Goal: Task Accomplishment & Management: Manage account settings

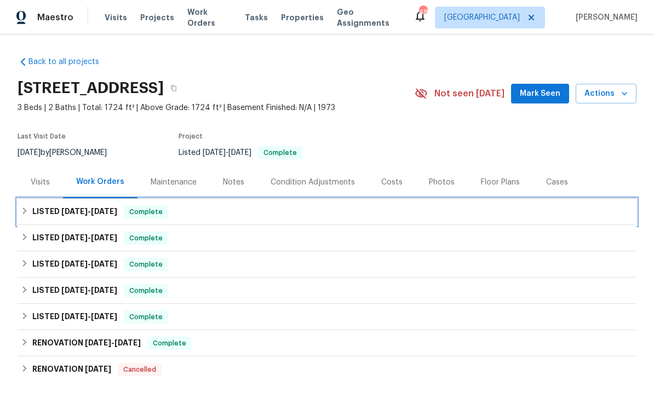
click at [293, 210] on div "LISTED [DATE] - [DATE] Complete" at bounding box center [327, 211] width 613 height 13
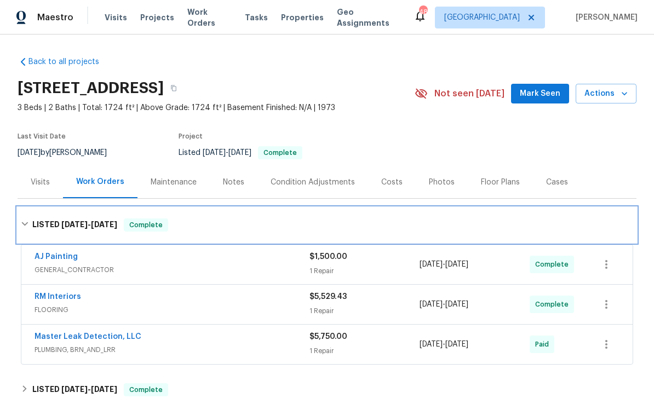
click at [396, 231] on div "LISTED [DATE] - [DATE] Complete" at bounding box center [327, 225] width 613 height 13
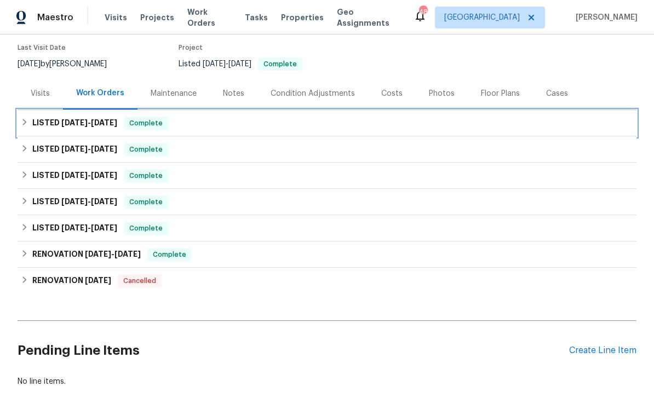
scroll to position [106, 0]
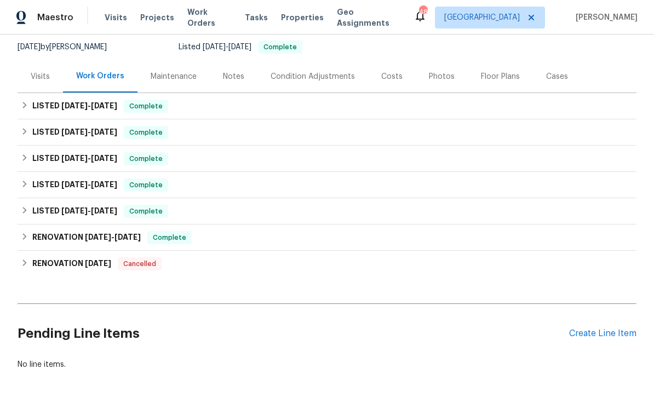
click at [54, 370] on div "Back to all projects [STREET_ADDRESS] 3 Beds | 2 Baths | Total: 1724 ft² | Abov…" at bounding box center [327, 160] width 619 height 437
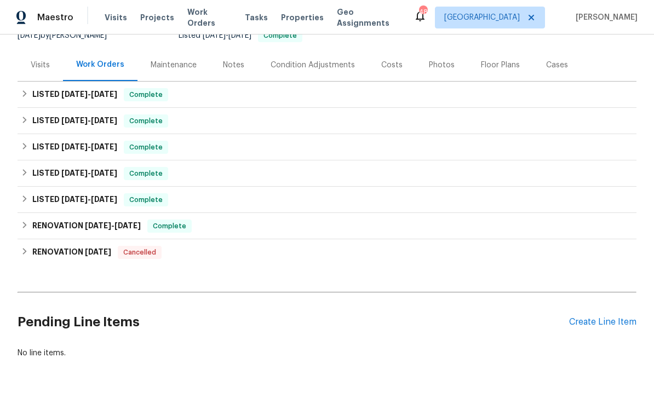
click at [600, 327] on div "Create Line Item" at bounding box center [602, 322] width 67 height 10
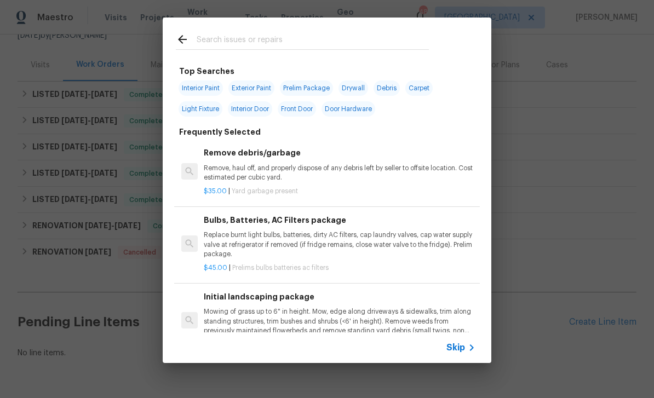
scroll to position [117, 0]
click at [463, 343] on span "Skip" at bounding box center [456, 347] width 19 height 11
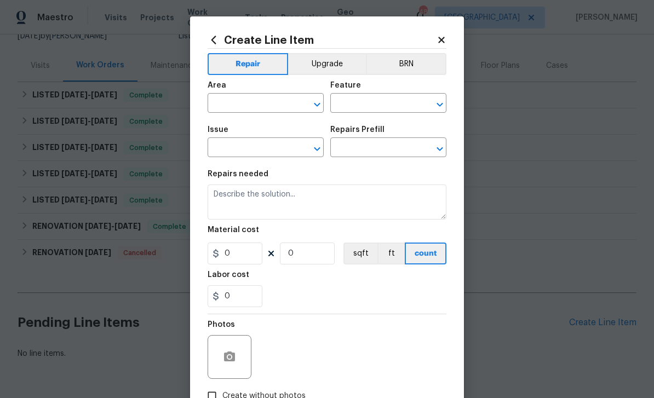
click at [284, 103] on input "text" at bounding box center [250, 104] width 85 height 17
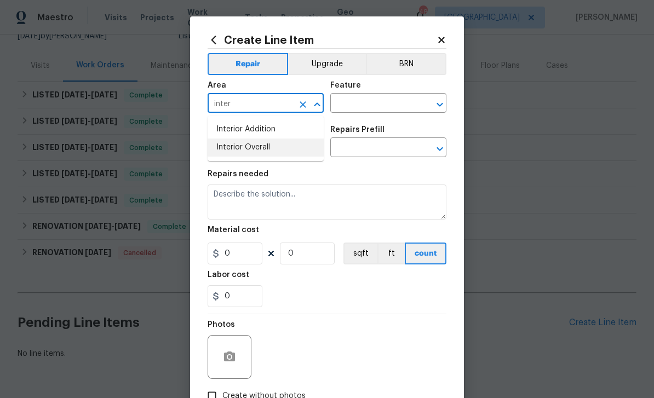
click at [281, 145] on li "Interior Overall" at bounding box center [266, 148] width 116 height 18
type input "Interior Overall"
click at [377, 105] on input "text" at bounding box center [372, 104] width 85 height 17
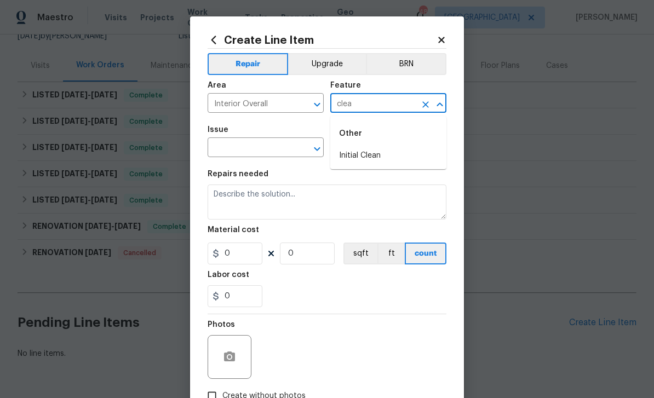
click at [400, 154] on li "Initial Clean" at bounding box center [388, 156] width 116 height 18
type input "Initial Clean"
click at [281, 150] on input "text" at bounding box center [250, 148] width 85 height 17
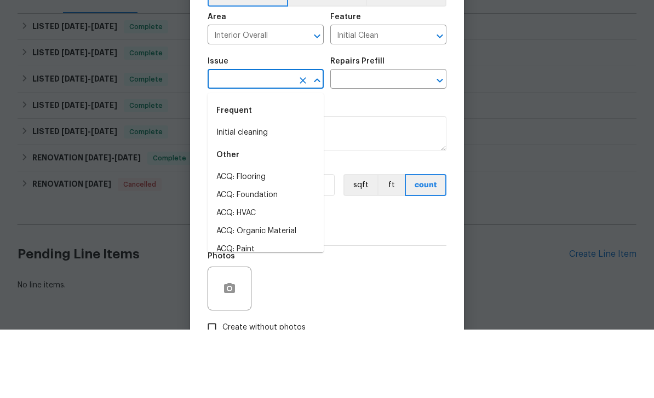
type input "v"
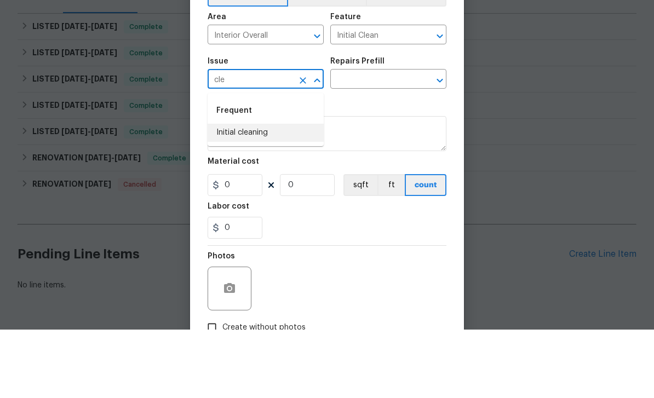
click at [277, 192] on li "Initial cleaning" at bounding box center [266, 201] width 116 height 18
type input "Initial cleaning"
click at [430, 144] on icon "Clear" at bounding box center [425, 149] width 11 height 11
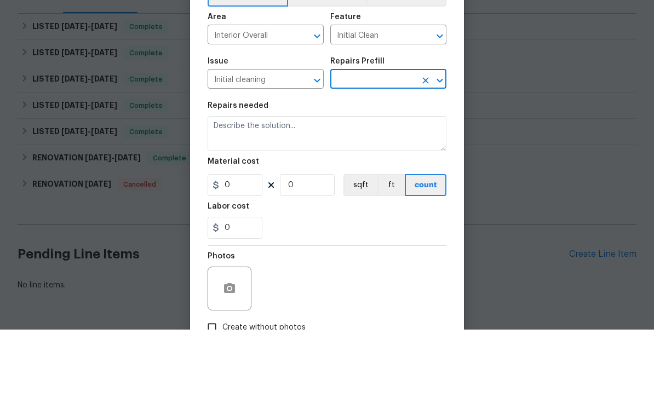
click at [437, 142] on icon "Open" at bounding box center [439, 148] width 13 height 13
click at [415, 166] on li "Initial cleaning $250.00" at bounding box center [388, 175] width 116 height 18
type input "Initial cleaning $250.00"
type input "Home Readiness Packages"
type textarea "1. Wipe down exterior doors and trim. 2. Clean out all exterior light fixtures …"
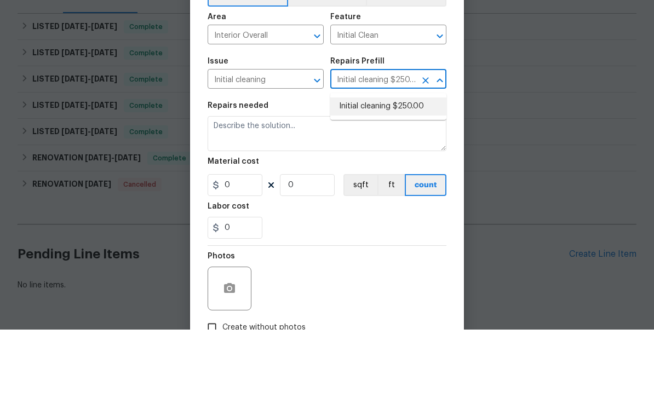
type input "1"
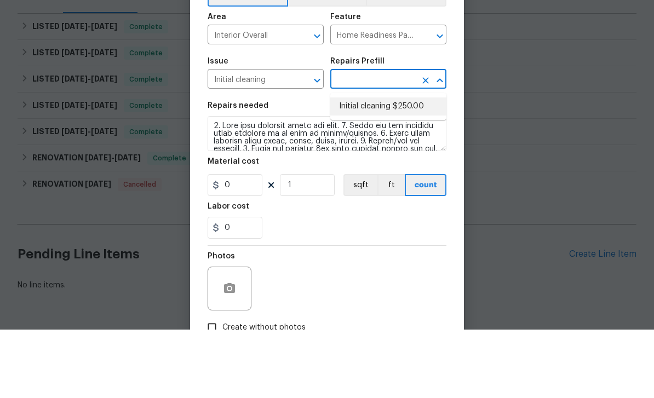
type input "Initial cleaning $250.00"
type input "250"
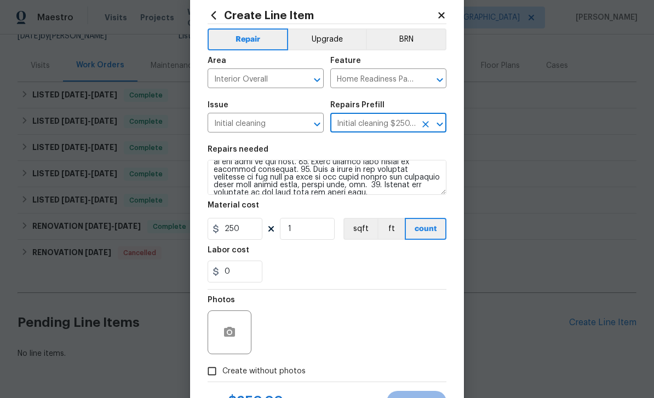
scroll to position [42, 0]
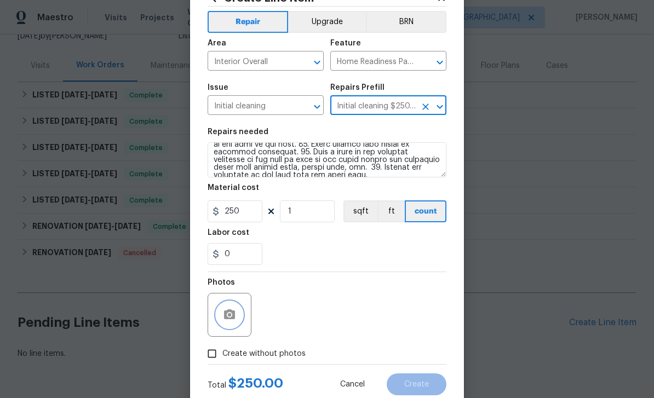
click at [233, 316] on icon "button" at bounding box center [229, 315] width 11 height 10
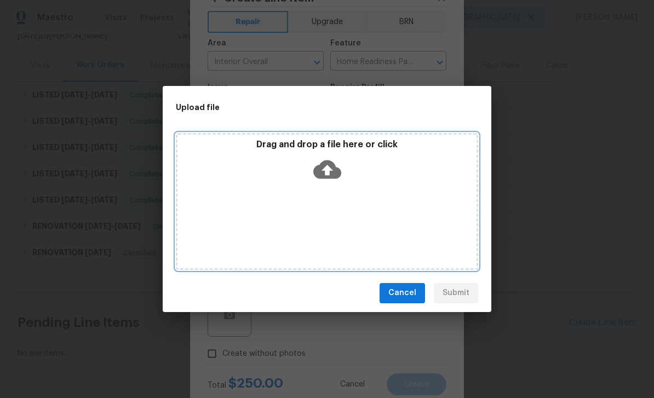
click at [341, 169] on icon at bounding box center [327, 170] width 28 height 28
click at [327, 163] on icon at bounding box center [327, 169] width 28 height 19
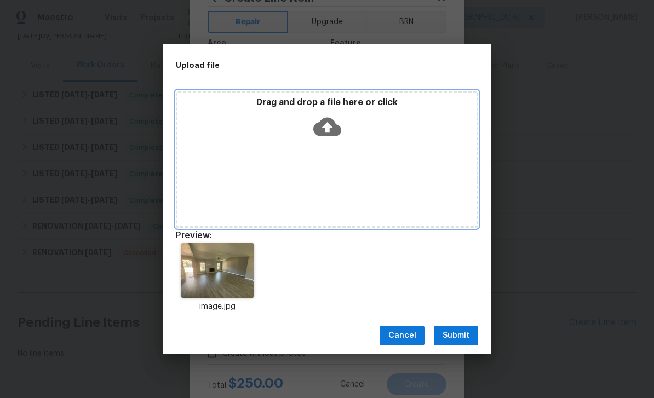
click at [322, 129] on icon at bounding box center [327, 127] width 28 height 19
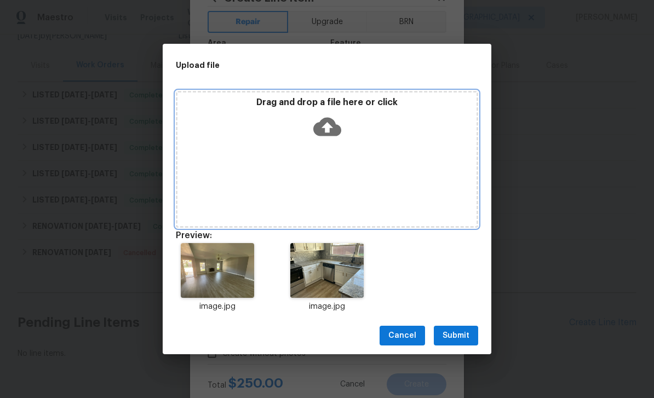
click at [338, 138] on icon at bounding box center [327, 127] width 28 height 28
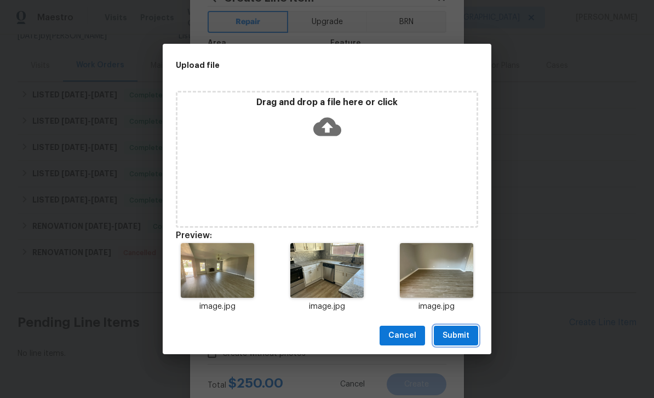
click at [478, 334] on button "Submit" at bounding box center [456, 336] width 44 height 20
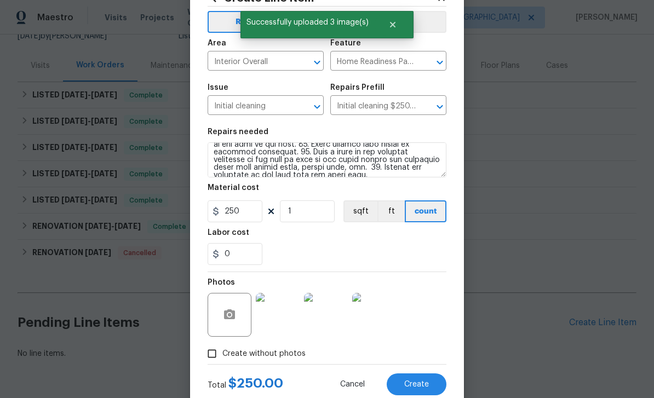
click at [418, 391] on button "Create" at bounding box center [417, 385] width 60 height 22
click at [419, 383] on div "Back to all projects [STREET_ADDRESS] 3 Beds | 2 Baths | Total: 1724 ft² | Abov…" at bounding box center [327, 217] width 654 height 364
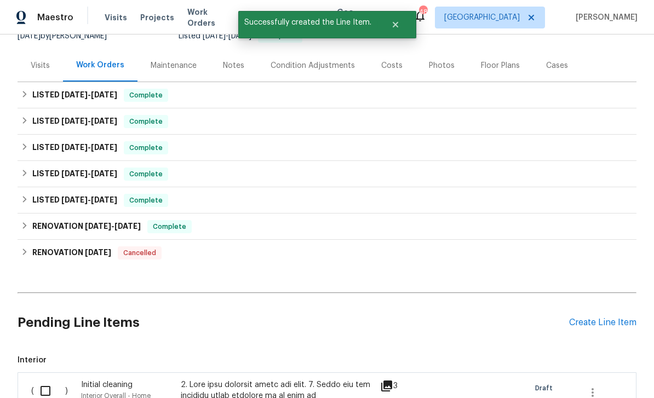
click at [55, 380] on input "checkbox" at bounding box center [49, 391] width 31 height 23
checkbox input "true"
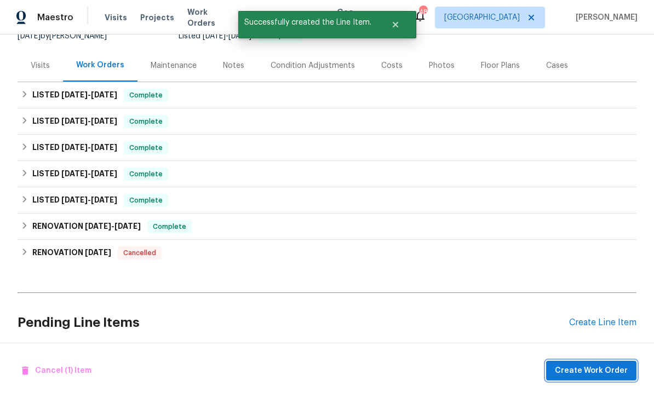
click at [592, 377] on button "Create Work Order" at bounding box center [591, 371] width 90 height 20
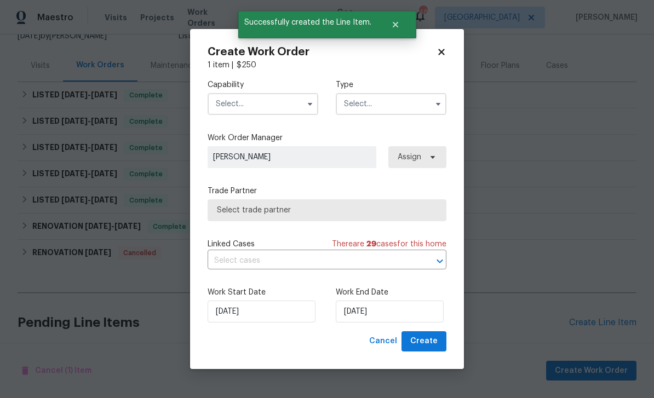
click at [308, 99] on button "button" at bounding box center [310, 104] width 13 height 13
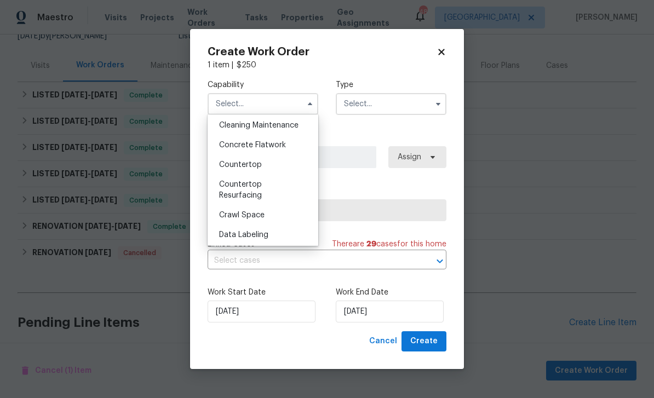
scroll to position [151, 0]
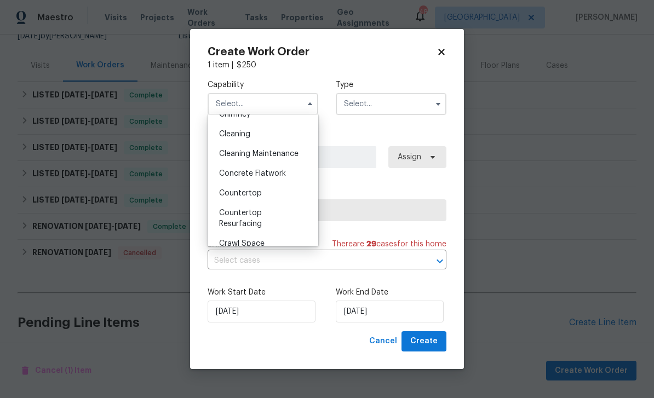
click at [264, 133] on div "Cleaning" at bounding box center [262, 134] width 105 height 20
type input "Cleaning"
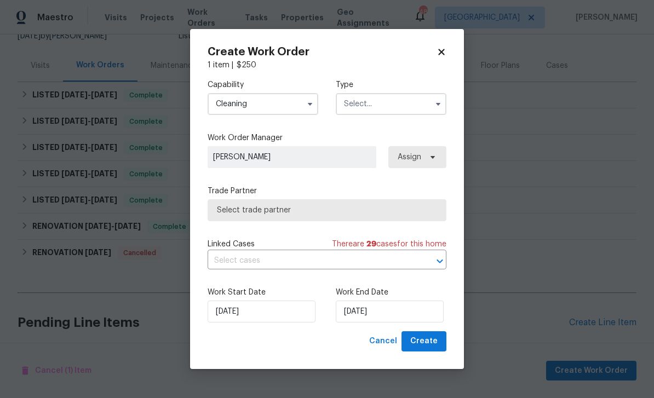
click at [436, 112] on input "text" at bounding box center [391, 104] width 111 height 22
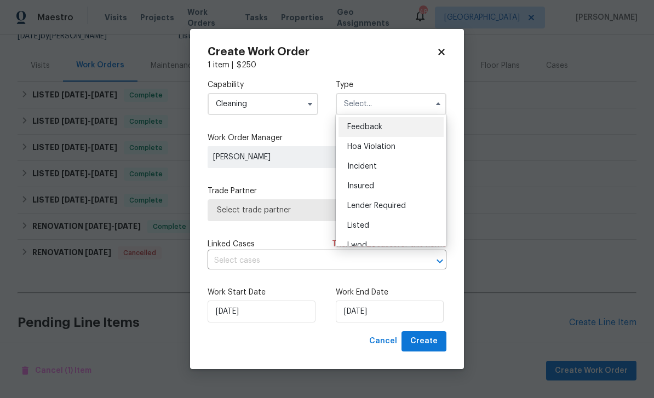
click at [380, 223] on div "Listed" at bounding box center [391, 226] width 105 height 20
type input "Listed"
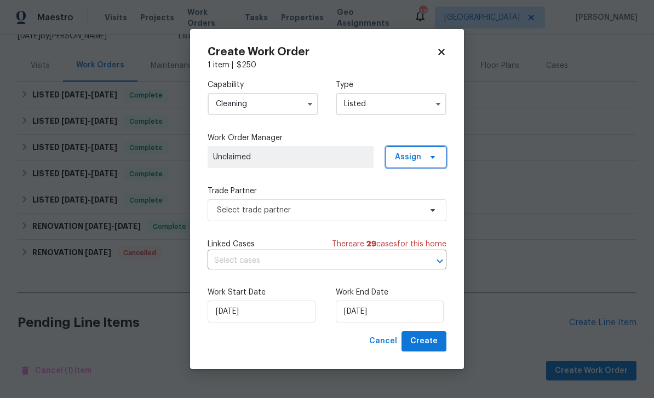
click at [436, 160] on icon at bounding box center [432, 157] width 9 height 9
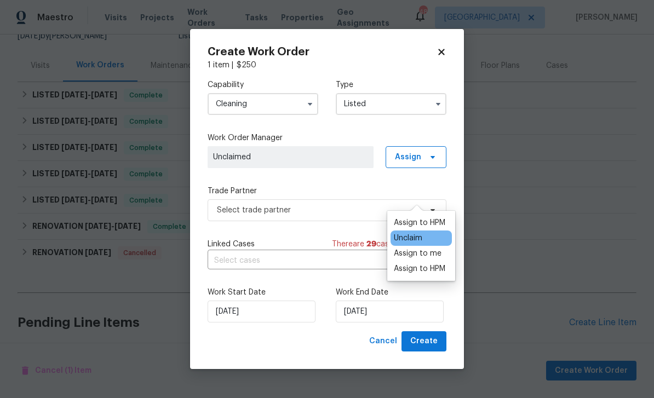
click at [443, 218] on div "Assign to HPM" at bounding box center [420, 223] width 52 height 11
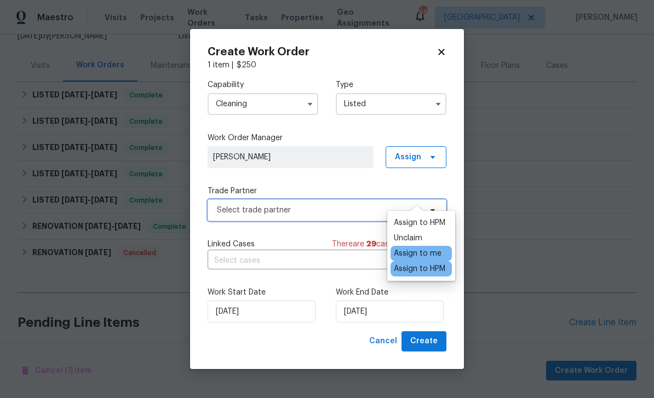
click at [348, 211] on span "Select trade partner" at bounding box center [319, 210] width 204 height 11
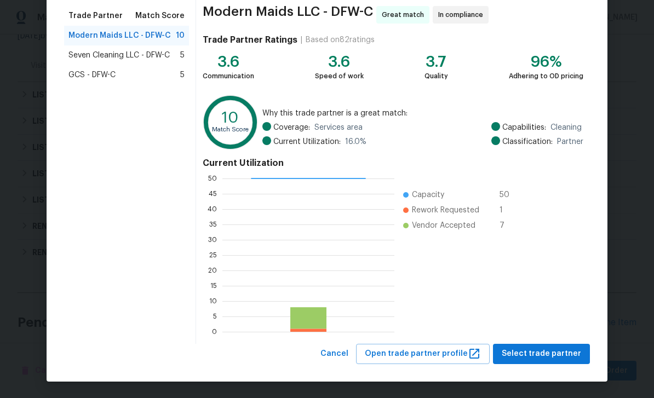
scroll to position [85, 0]
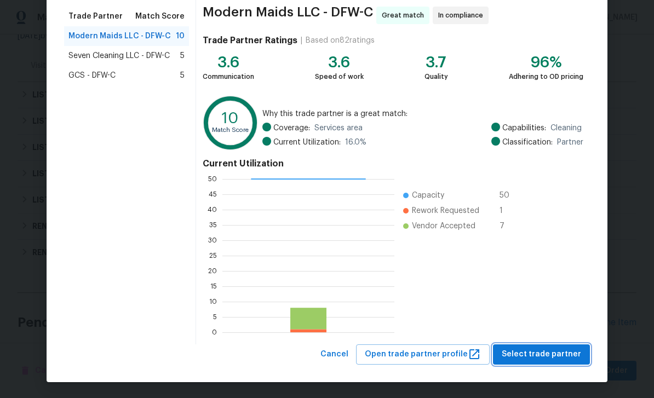
click at [547, 363] on button "Select trade partner" at bounding box center [541, 355] width 97 height 20
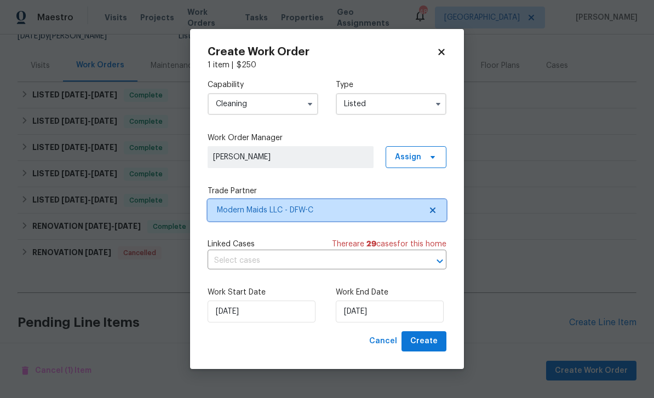
scroll to position [0, 0]
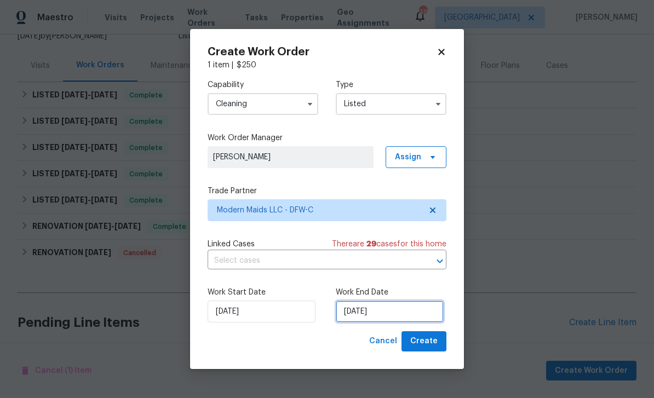
click at [396, 311] on input "[DATE]" at bounding box center [390, 312] width 108 height 22
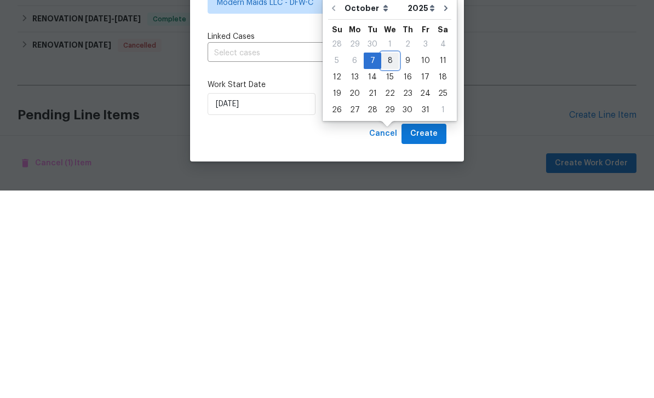
click at [387, 261] on div "8" at bounding box center [390, 268] width 18 height 15
type input "[DATE]"
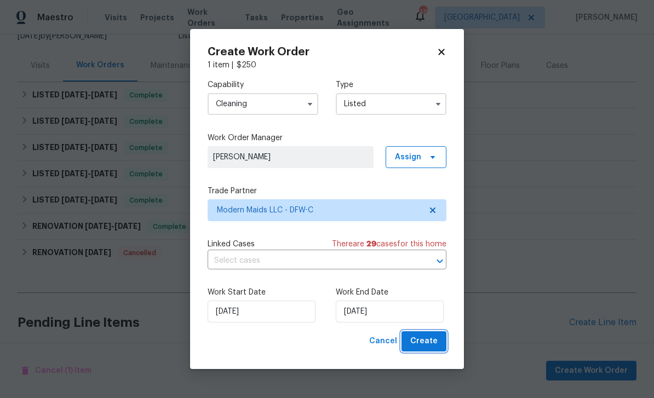
click at [425, 348] on span "Create" at bounding box center [423, 342] width 27 height 14
checkbox input "false"
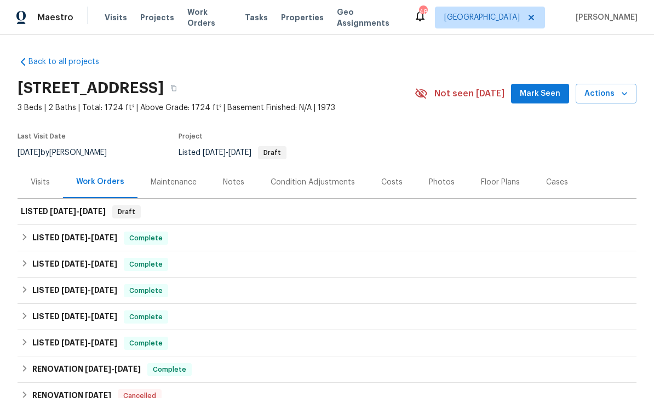
scroll to position [-1, 0]
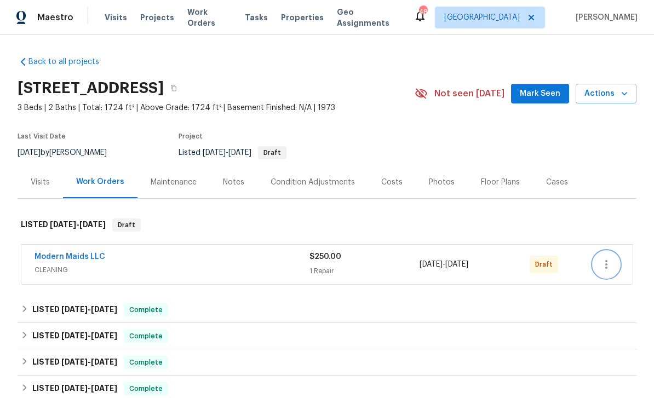
click at [619, 262] on button "button" at bounding box center [606, 264] width 26 height 26
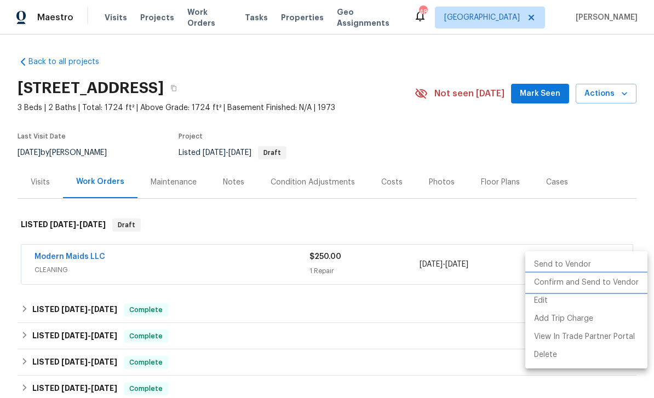
click at [619, 287] on li "Confirm and Send to Vendor" at bounding box center [586, 283] width 122 height 18
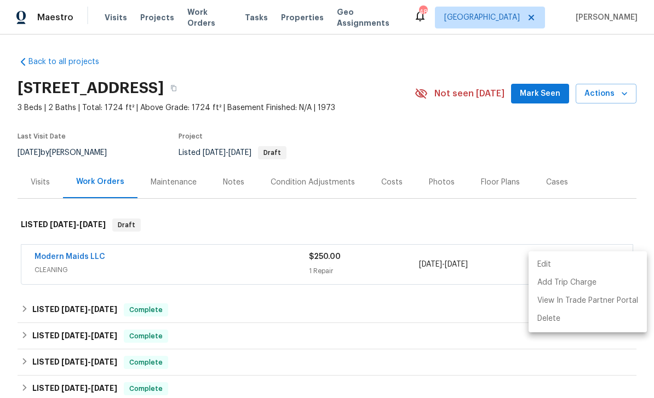
click at [93, 255] on div at bounding box center [327, 199] width 654 height 398
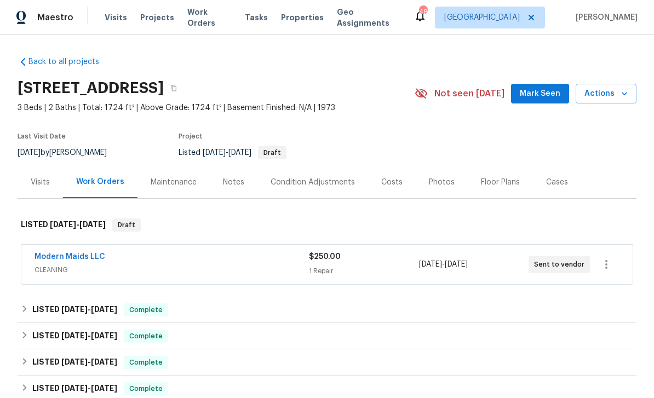
click at [86, 256] on link "Modern Maids LLC" at bounding box center [70, 257] width 71 height 8
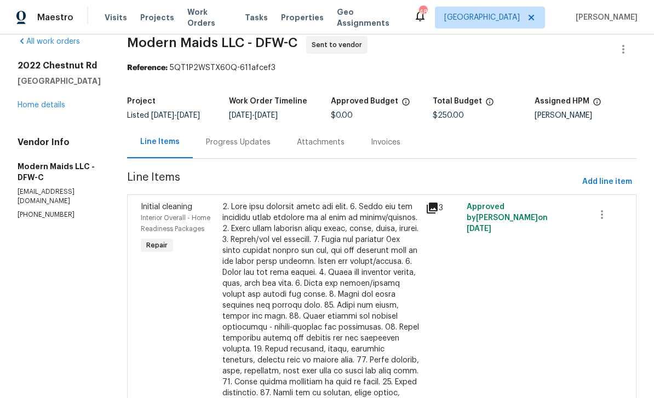
scroll to position [25, 0]
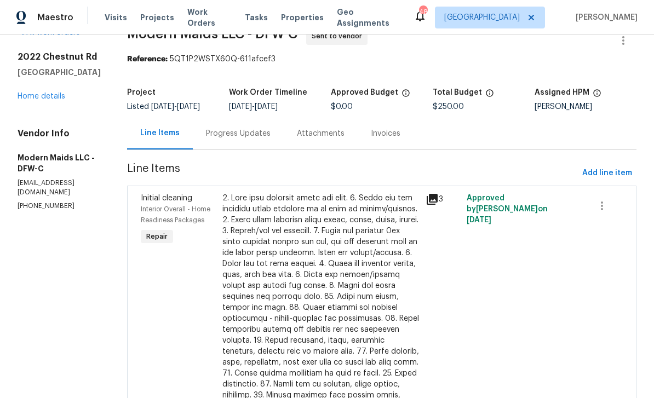
click at [283, 147] on div "Progress Updates" at bounding box center [238, 133] width 91 height 32
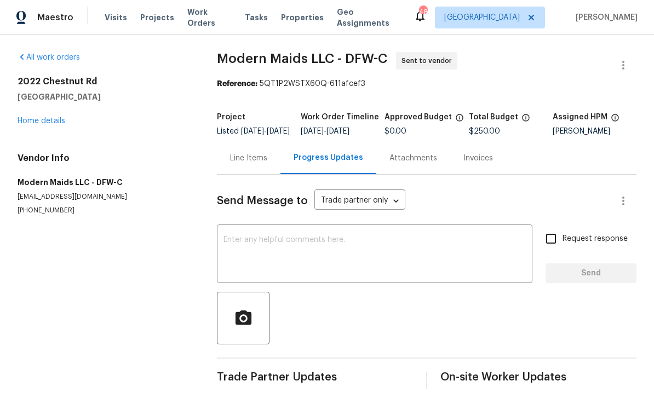
click at [556, 250] on input "Request response" at bounding box center [551, 238] width 23 height 23
checkbox input "true"
click at [432, 260] on textarea at bounding box center [375, 255] width 302 height 38
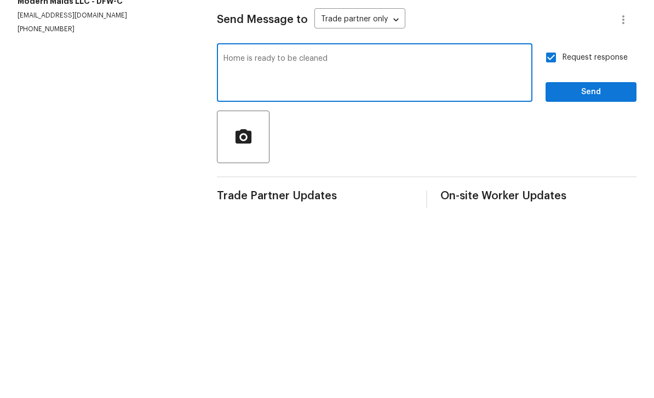
type textarea "Home is ready to be cleaned"
click at [600, 267] on span "Send" at bounding box center [590, 274] width 73 height 14
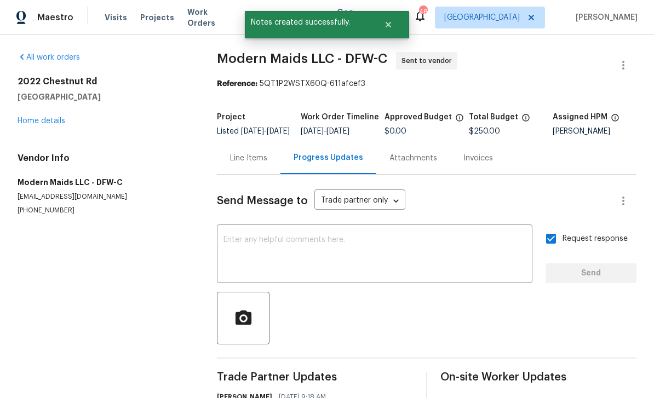
click at [62, 117] on link "Home details" at bounding box center [42, 121] width 48 height 8
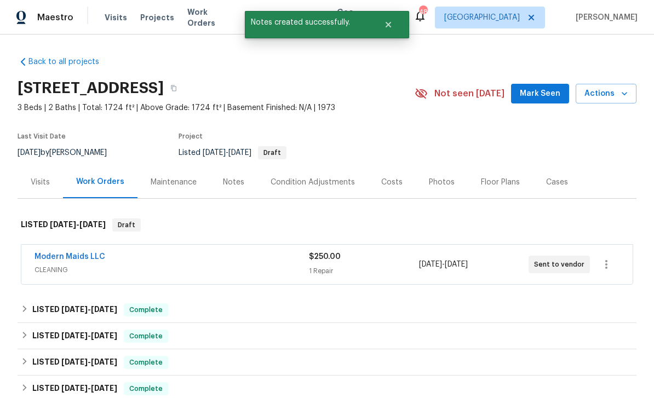
click at [234, 177] on div "Notes" at bounding box center [233, 182] width 21 height 11
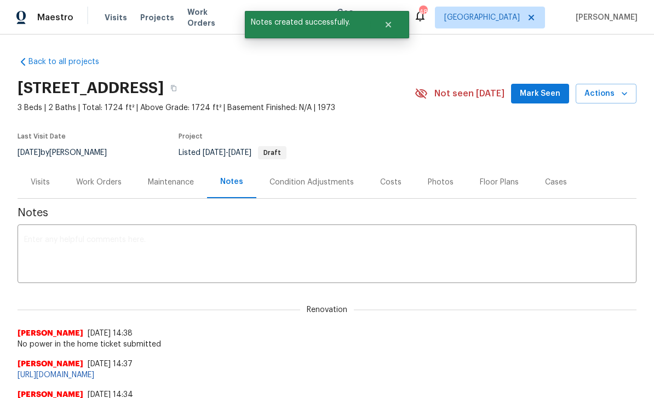
click at [267, 243] on textarea at bounding box center [327, 255] width 606 height 38
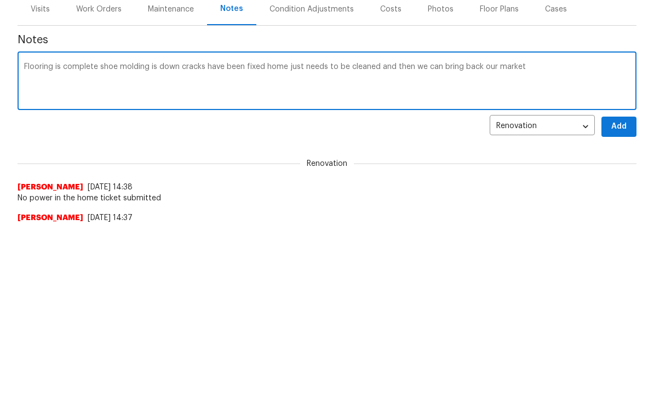
type textarea "Flooring is complete shoe molding is down cracks have been fixed home just need…"
click at [628, 290] on button "Add" at bounding box center [619, 300] width 35 height 20
